Goal: Task Accomplishment & Management: Manage account settings

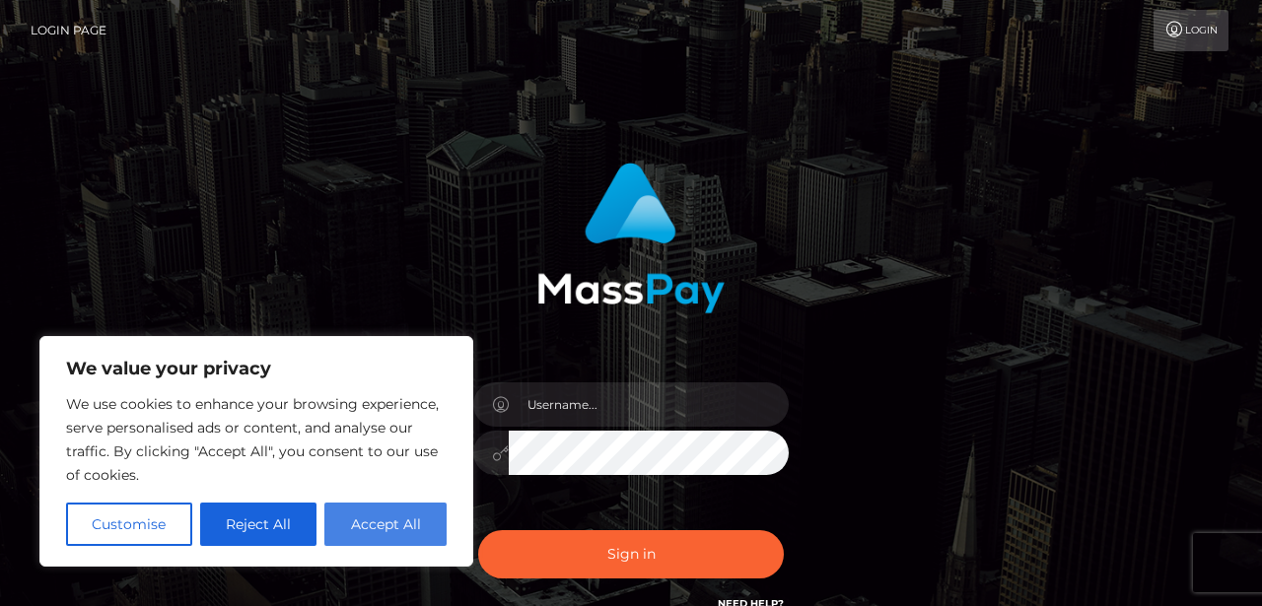
click at [377, 533] on button "Accept All" at bounding box center [385, 524] width 122 height 43
checkbox input "true"
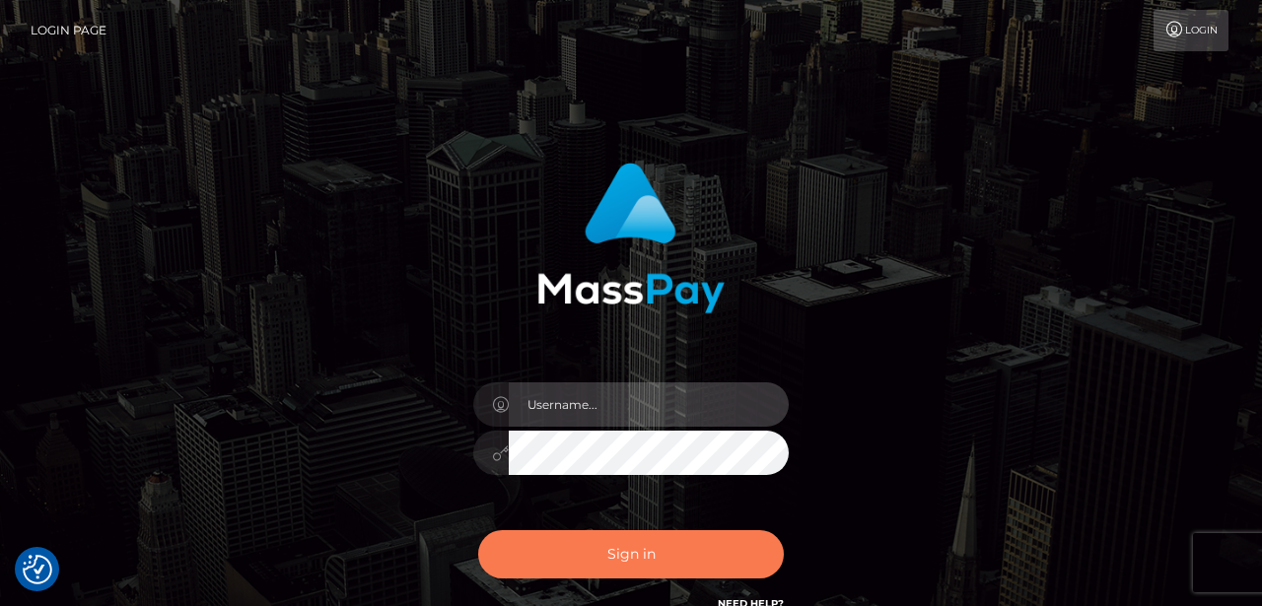
type input "yourgoddess202@gmx.de"
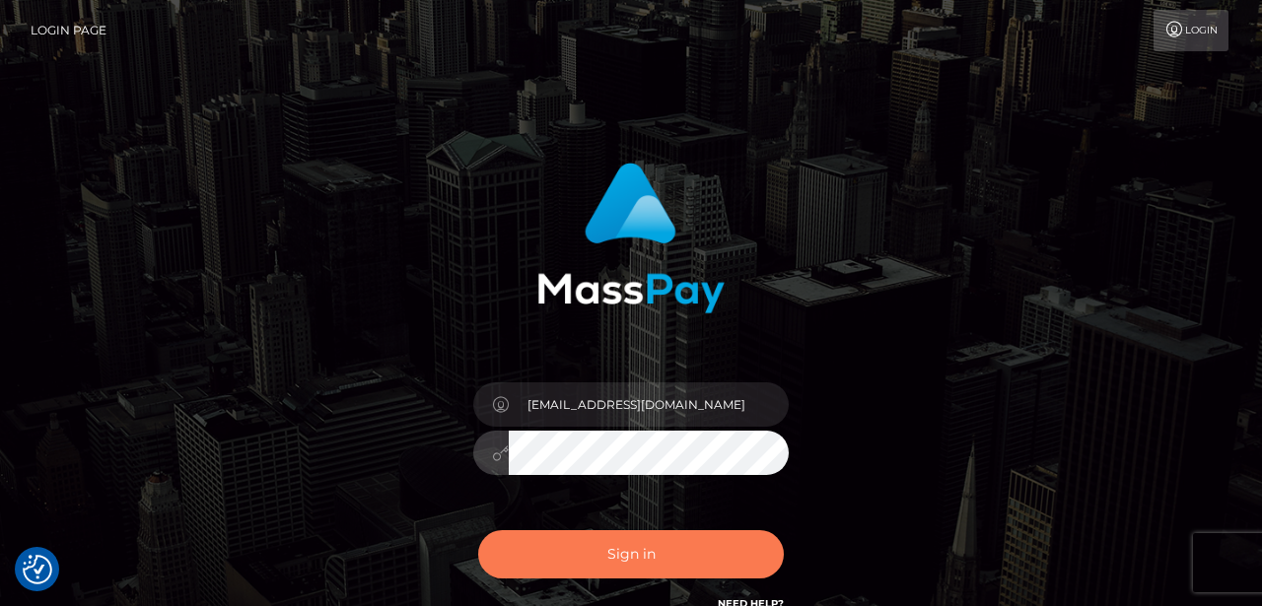
click at [641, 553] on button "Sign in" at bounding box center [631, 554] width 306 height 48
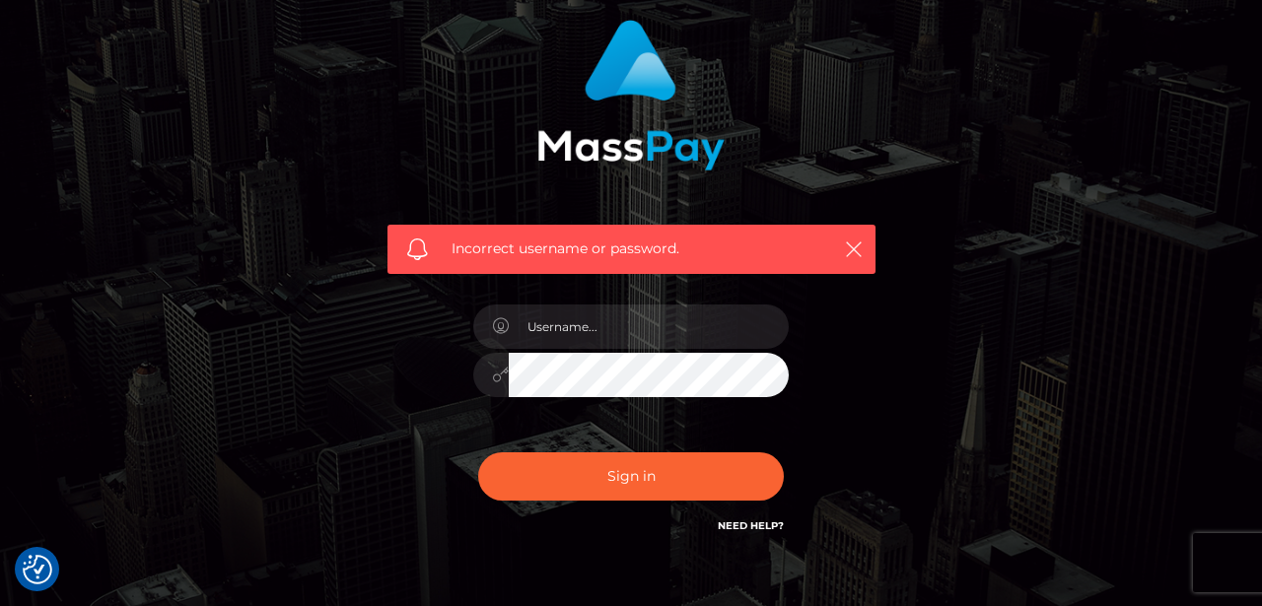
scroll to position [172, 0]
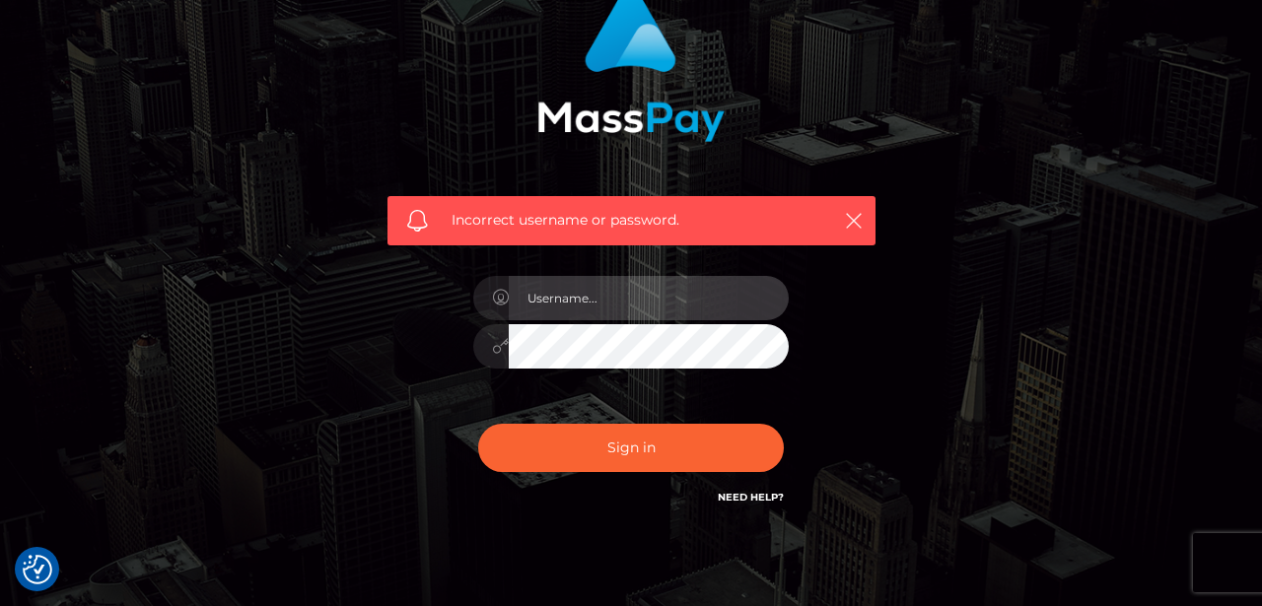
click at [607, 282] on input "text" at bounding box center [649, 298] width 280 height 44
type input "yourgoddessl@gmx.de"
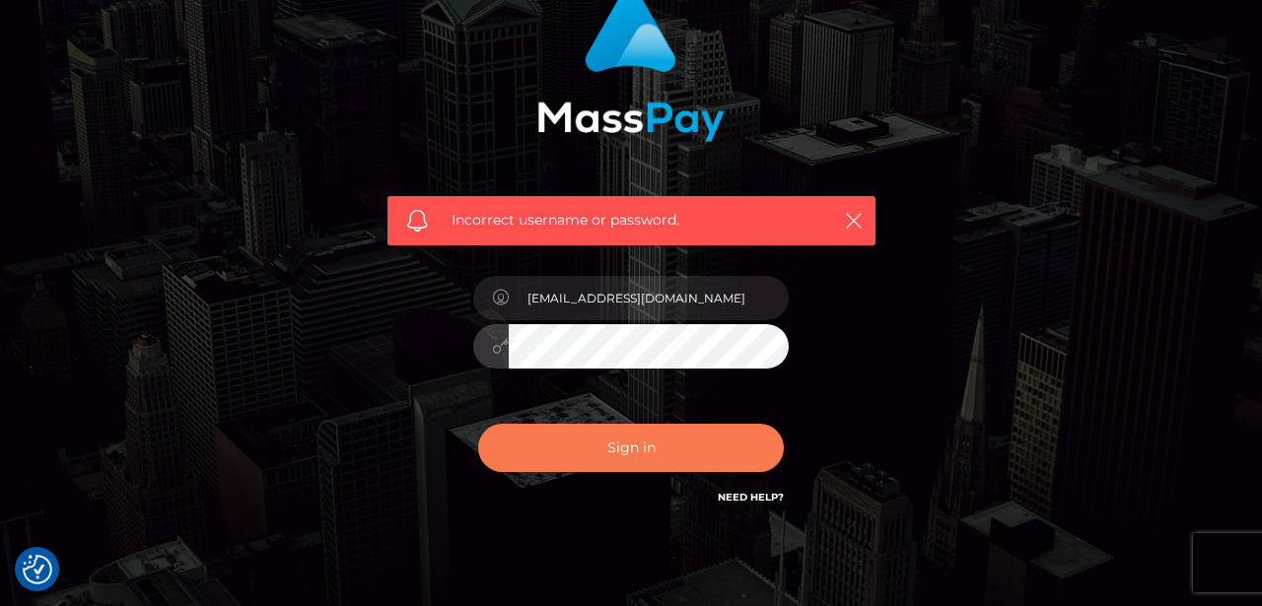
click at [618, 447] on button "Sign in" at bounding box center [631, 448] width 306 height 48
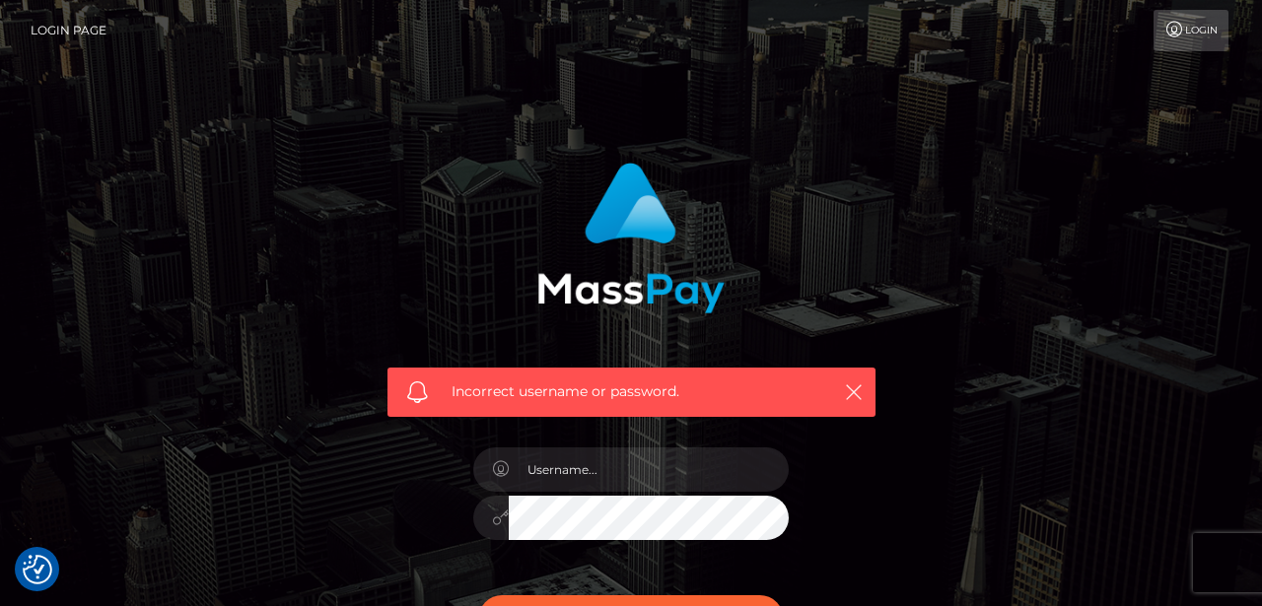
checkbox input "true"
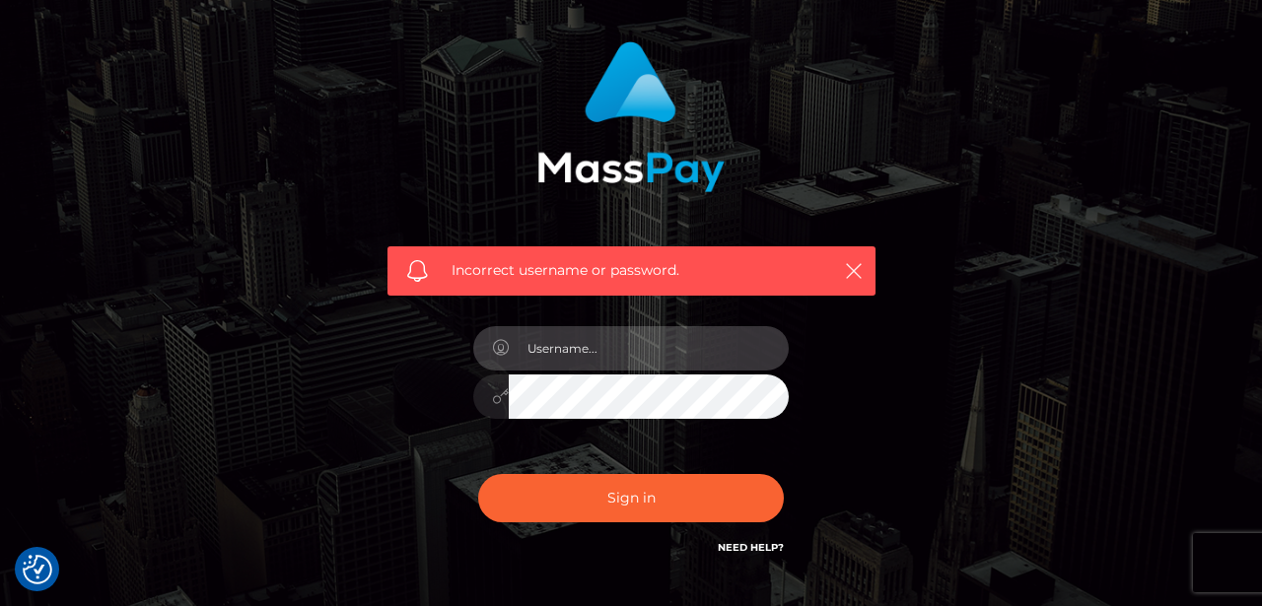
scroll to position [150, 0]
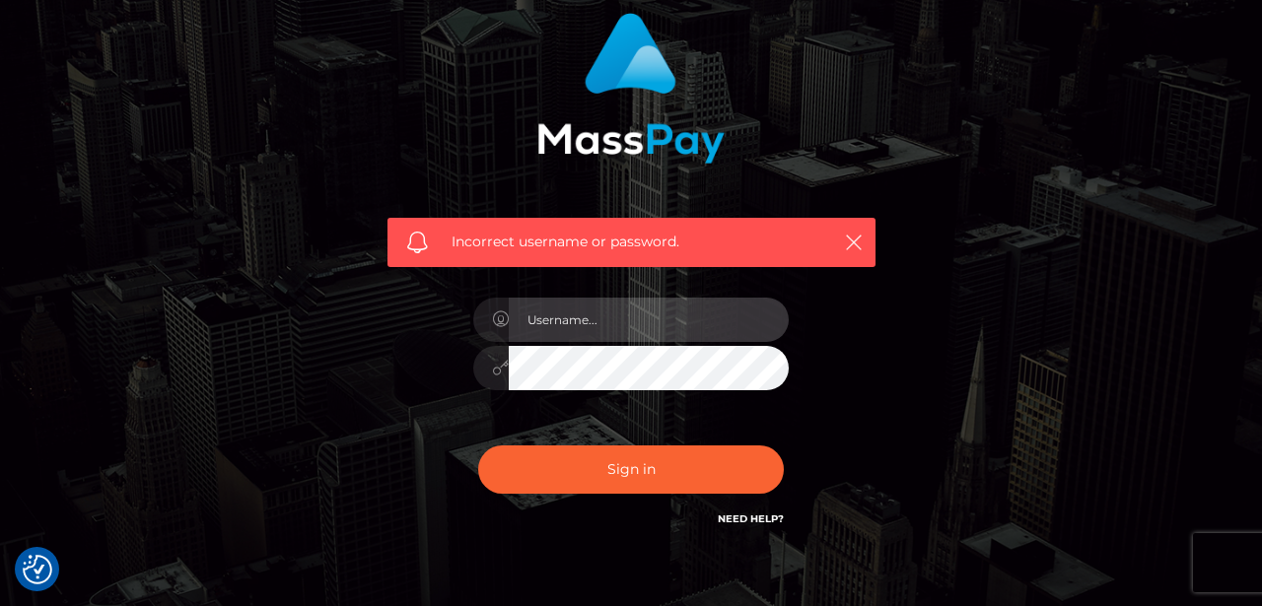
type input "[EMAIL_ADDRESS][DOMAIN_NAME]"
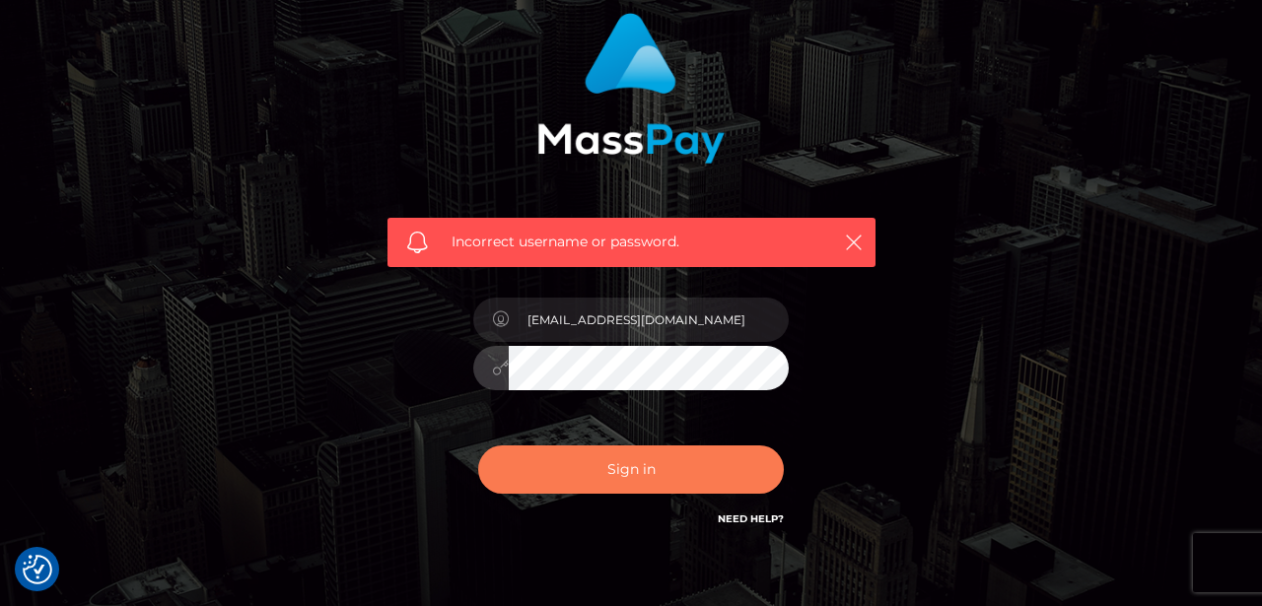
click at [626, 476] on button "Sign in" at bounding box center [631, 470] width 306 height 48
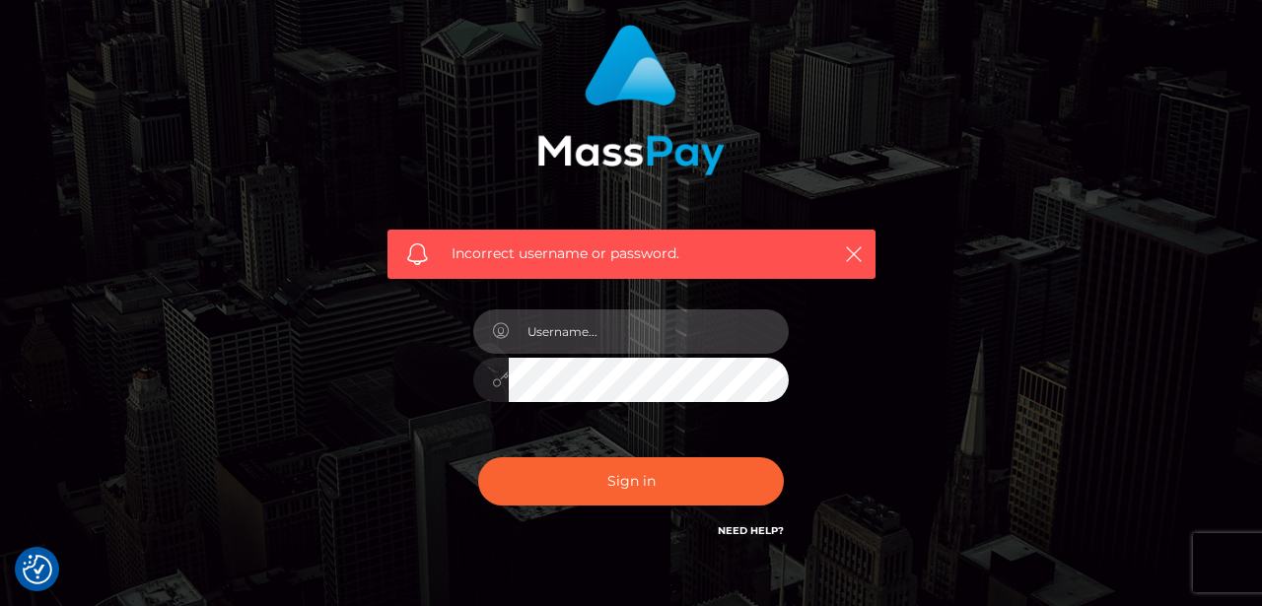
scroll to position [154, 0]
